Goal: Task Accomplishment & Management: Manage account settings

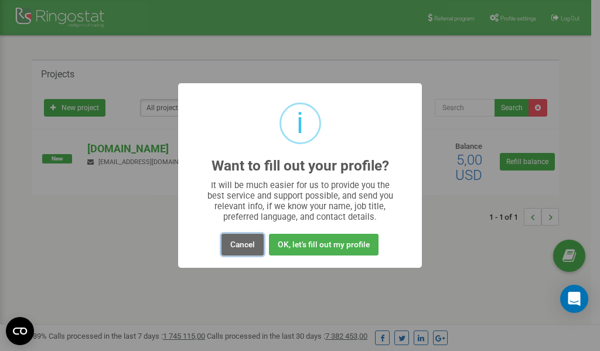
click at [238, 245] on button "Cancel" at bounding box center [242, 245] width 42 height 22
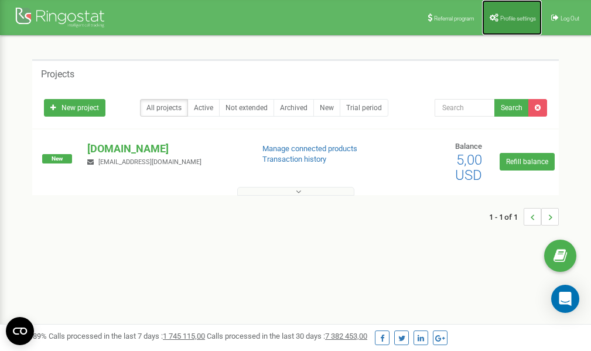
click at [510, 16] on span "Profile settings" at bounding box center [518, 18] width 36 height 6
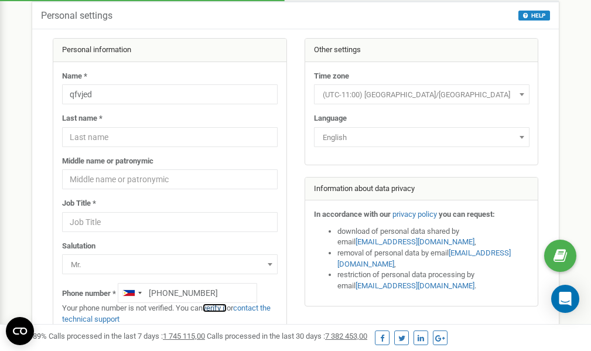
click at [221, 308] on link "verify it" at bounding box center [215, 307] width 24 height 9
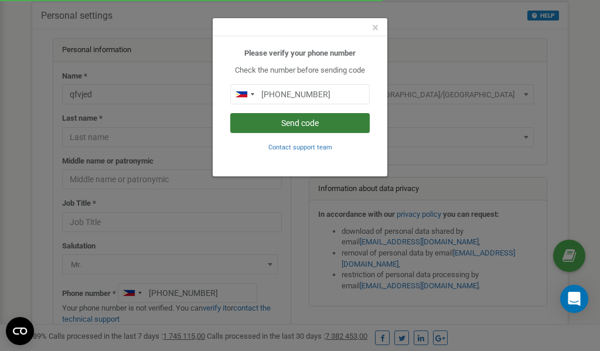
click at [305, 124] on button "Send code" at bounding box center [299, 123] width 139 height 20
